Goal: Navigation & Orientation: Find specific page/section

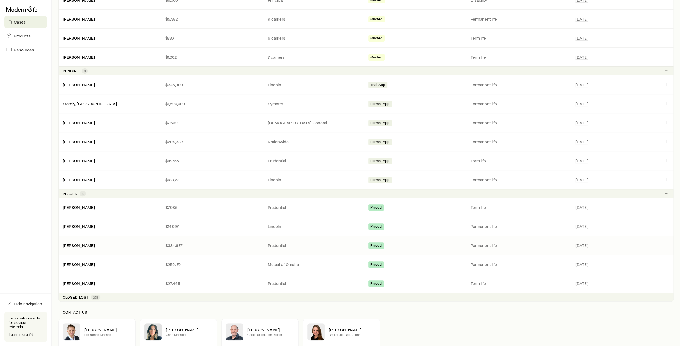
scroll to position [168, 0]
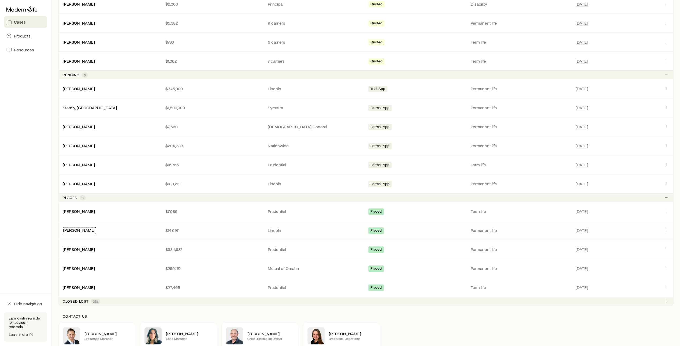
click at [80, 228] on link "[PERSON_NAME]" at bounding box center [79, 230] width 32 height 5
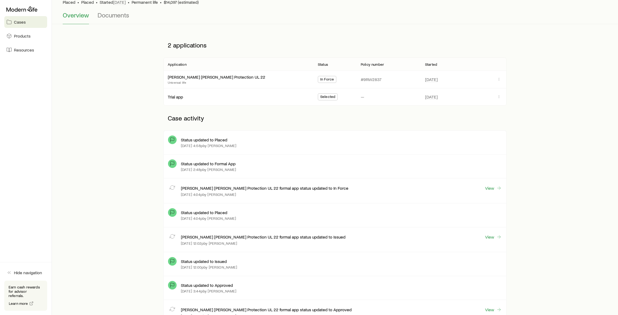
scroll to position [47, 0]
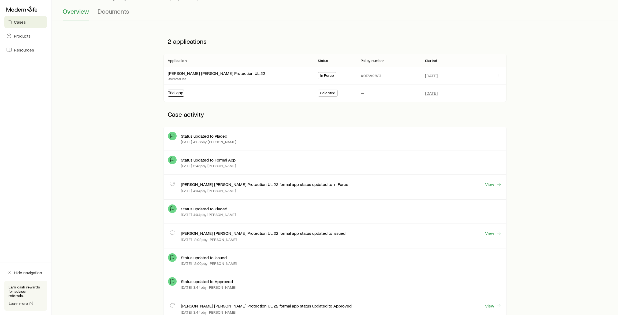
click at [180, 93] on link "Trial app" at bounding box center [175, 92] width 15 height 5
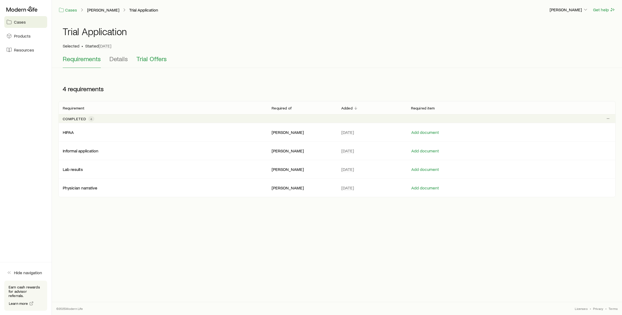
click at [152, 56] on span "Trial Offers" at bounding box center [152, 59] width 30 height 8
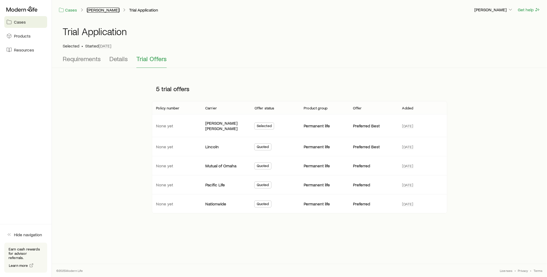
click at [110, 10] on link "[PERSON_NAME]" at bounding box center [103, 10] width 33 height 5
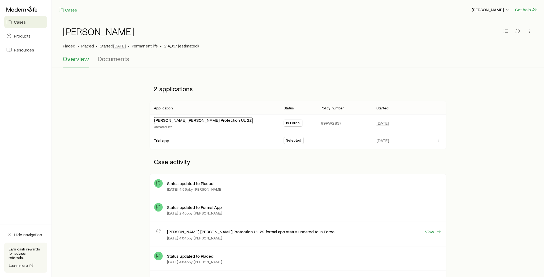
click at [190, 123] on div "[PERSON_NAME] [PERSON_NAME] Protection UL 22" at bounding box center [203, 120] width 99 height 7
click at [190, 121] on link "[PERSON_NAME] [PERSON_NAME] Protection UL 22" at bounding box center [203, 119] width 98 height 5
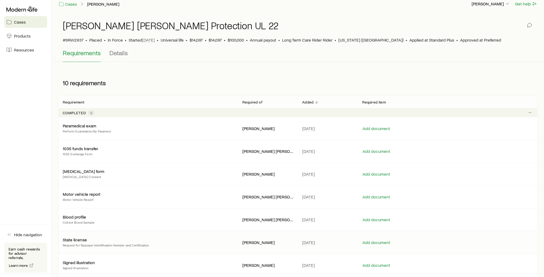
scroll to position [6, 0]
click at [98, 5] on link "[PERSON_NAME]" at bounding box center [103, 4] width 33 height 5
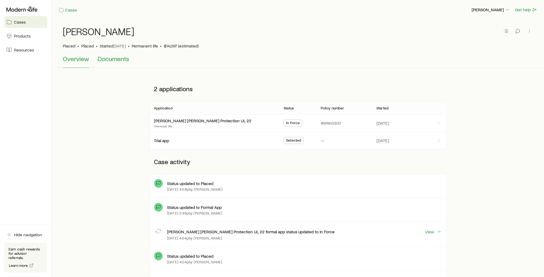
click at [118, 60] on span "Documents" at bounding box center [114, 59] width 32 height 8
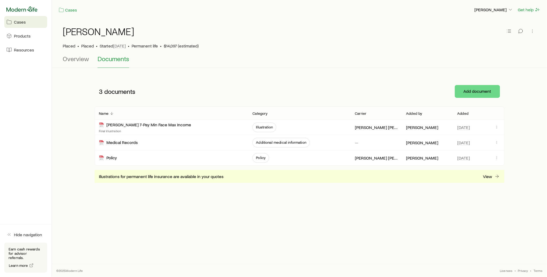
click at [27, 8] on icon at bounding box center [21, 8] width 31 height 5
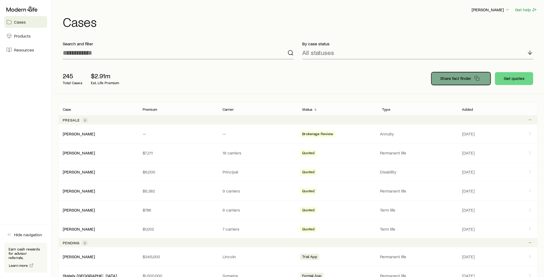
click at [466, 79] on p "Share fact finder" at bounding box center [455, 78] width 31 height 5
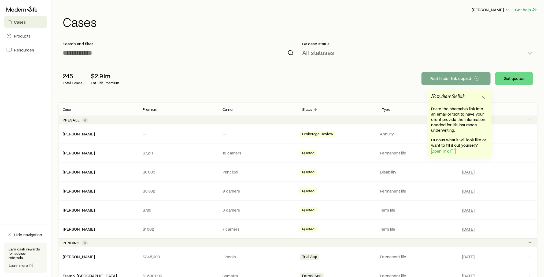
click at [445, 151] on span "Open link" at bounding box center [440, 151] width 17 height 4
click at [506, 80] on button "Get quotes" at bounding box center [514, 78] width 38 height 13
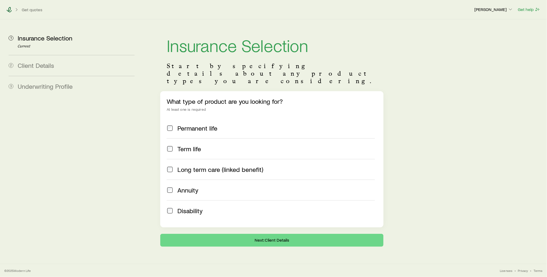
click at [10, 10] on icon at bounding box center [9, 9] width 5 height 5
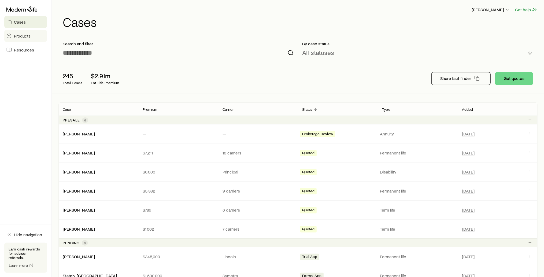
click at [17, 34] on span "Products" at bounding box center [22, 35] width 17 height 5
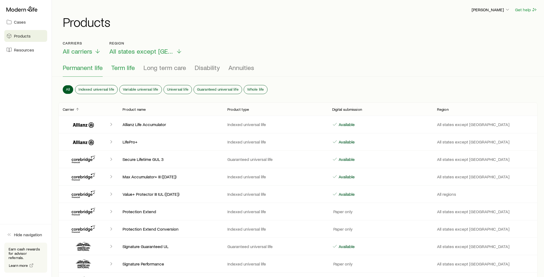
click at [120, 67] on span "Term life" at bounding box center [123, 68] width 24 height 8
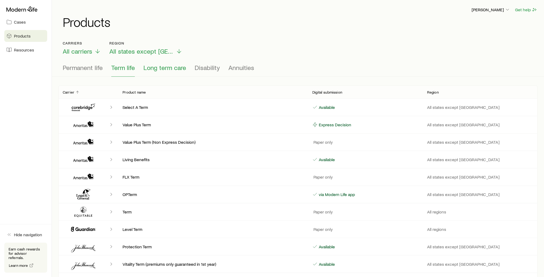
click at [156, 70] on span "Long term care" at bounding box center [164, 68] width 43 height 8
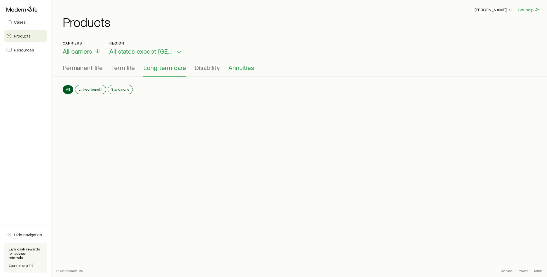
click at [234, 68] on span "Annuities" at bounding box center [241, 68] width 26 height 8
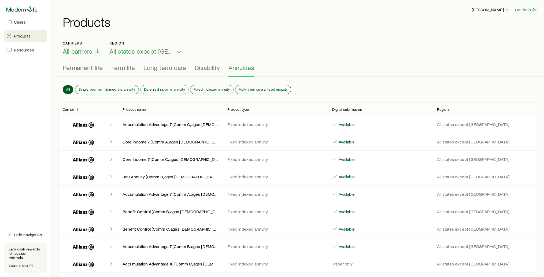
click at [28, 10] on icon at bounding box center [21, 8] width 31 height 5
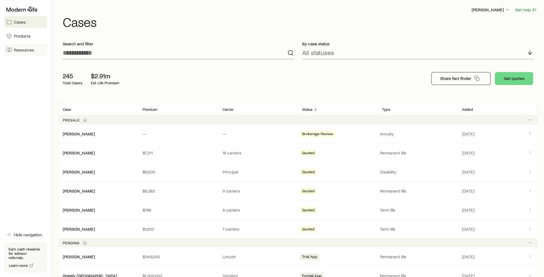
click at [19, 49] on span "Resources" at bounding box center [24, 49] width 20 height 5
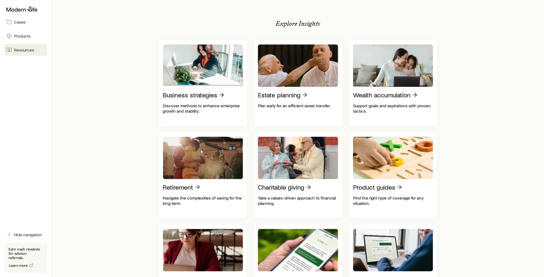
scroll to position [94, 0]
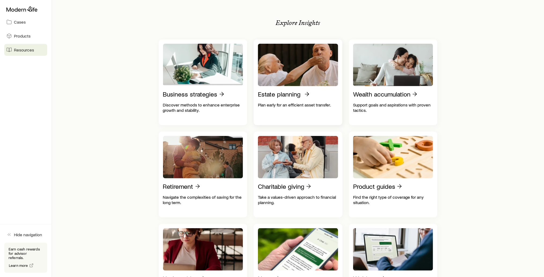
click at [282, 94] on p "Estate planning" at bounding box center [279, 94] width 43 height 8
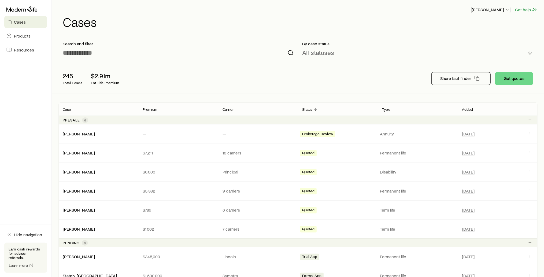
click at [506, 9] on icon "button" at bounding box center [507, 9] width 5 height 5
click at [495, 22] on span "Licenses and contracts" at bounding box center [481, 24] width 44 height 5
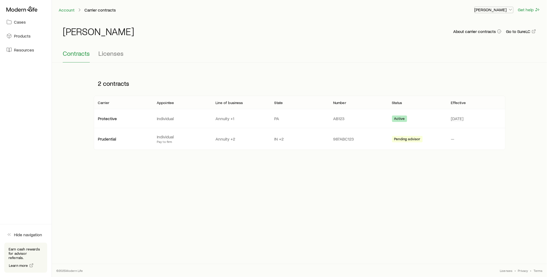
click at [511, 9] on polyline "button" at bounding box center [511, 9] width 3 height 1
click at [117, 54] on span "Licenses" at bounding box center [110, 54] width 25 height 8
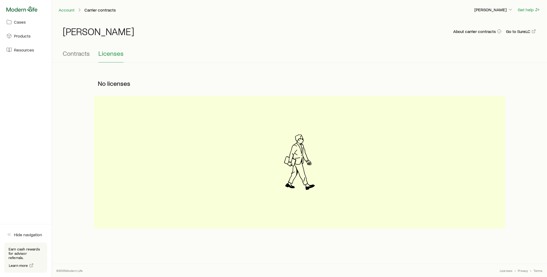
click at [21, 9] on icon at bounding box center [21, 8] width 31 height 5
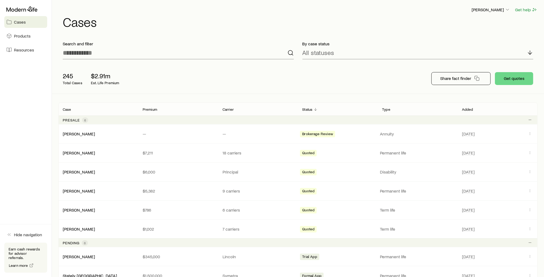
drag, startPoint x: 211, startPoint y: 84, endPoint x: 320, endPoint y: 93, distance: 108.8
click at [320, 93] on div "245 Total Cases $2.91m Est. Life Premium Share fact finder Get quotes" at bounding box center [297, 79] width 479 height 30
